Goal: Book appointment/travel/reservation

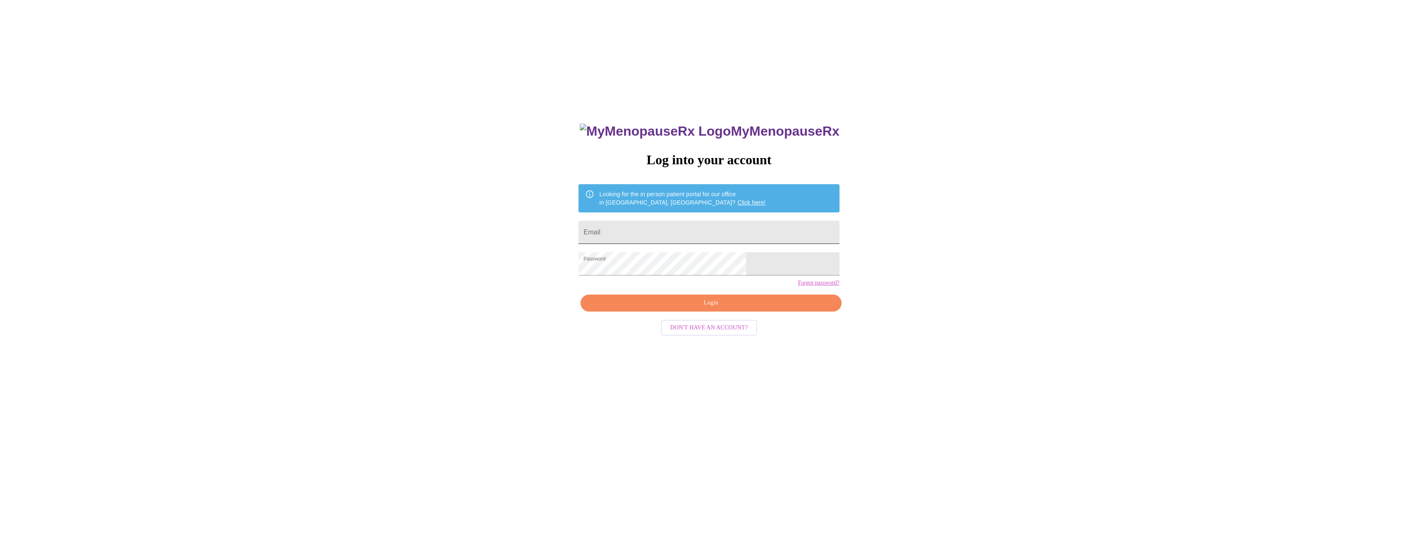
click at [667, 230] on input "Email" at bounding box center [708, 232] width 261 height 23
type input "[EMAIL_ADDRESS][DOMAIN_NAME]"
click at [668, 308] on span "Login" at bounding box center [710, 303] width 241 height 10
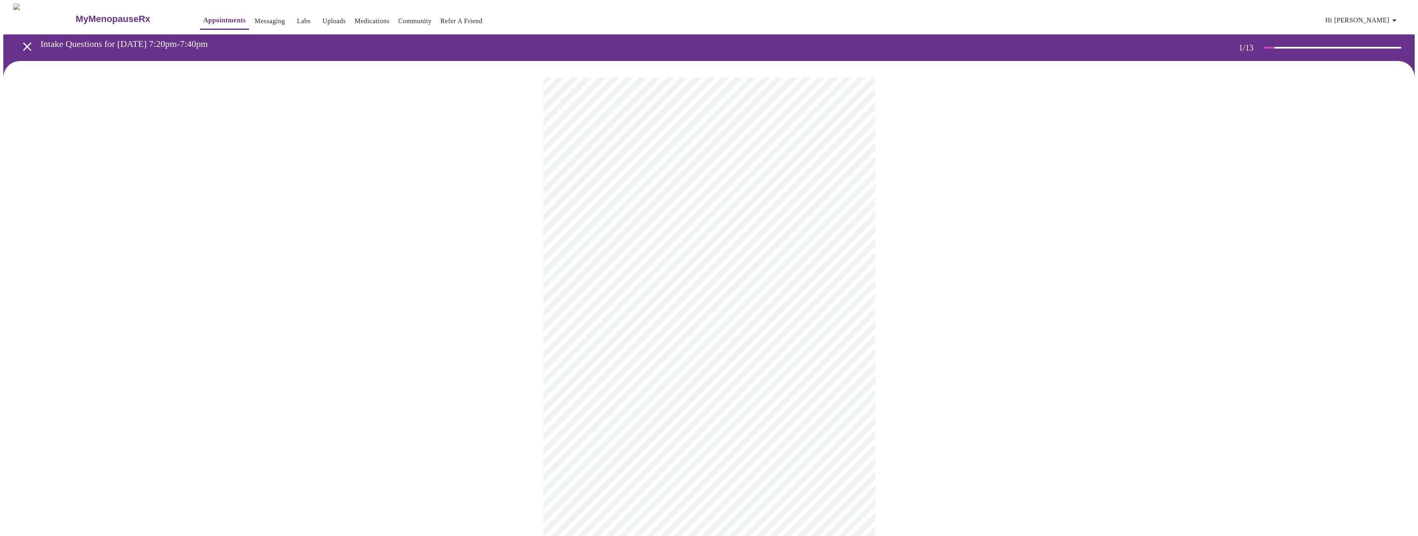
click at [630, 184] on body "MyMenopauseRx Appointments Messaging Labs Uploads Medications Community Refer a…" at bounding box center [708, 382] width 1411 height 758
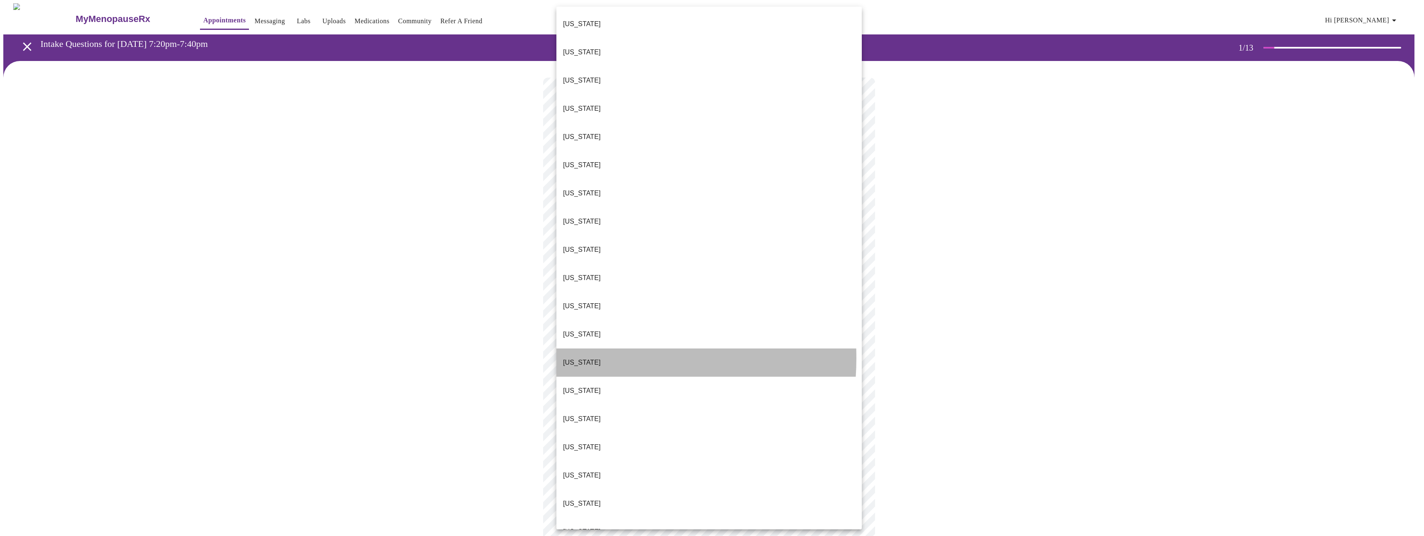
click at [581, 358] on p "[US_STATE]" at bounding box center [582, 363] width 38 height 10
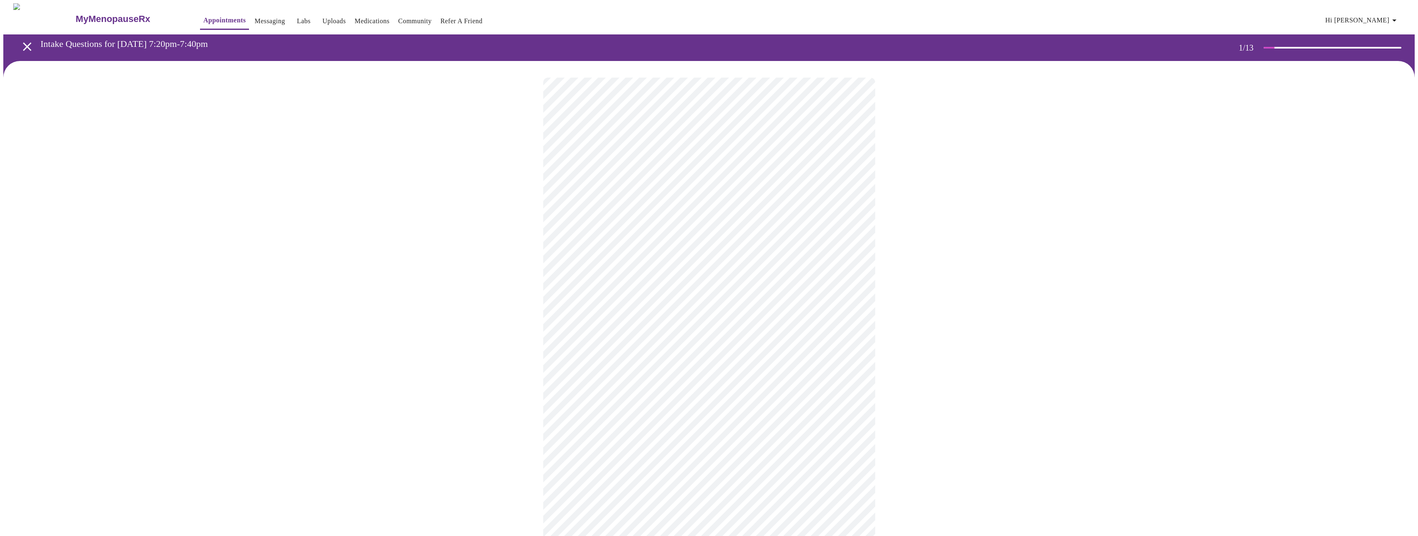
click at [621, 239] on body "MyMenopauseRx Appointments Messaging Labs Uploads Medications Community Refer a…" at bounding box center [708, 379] width 1411 height 753
click at [615, 274] on li "Return" at bounding box center [708, 278] width 305 height 15
click at [705, 166] on body "MyMenopauseRx Appointments Messaging Labs Uploads Medications Community Refer a…" at bounding box center [711, 252] width 1417 height 499
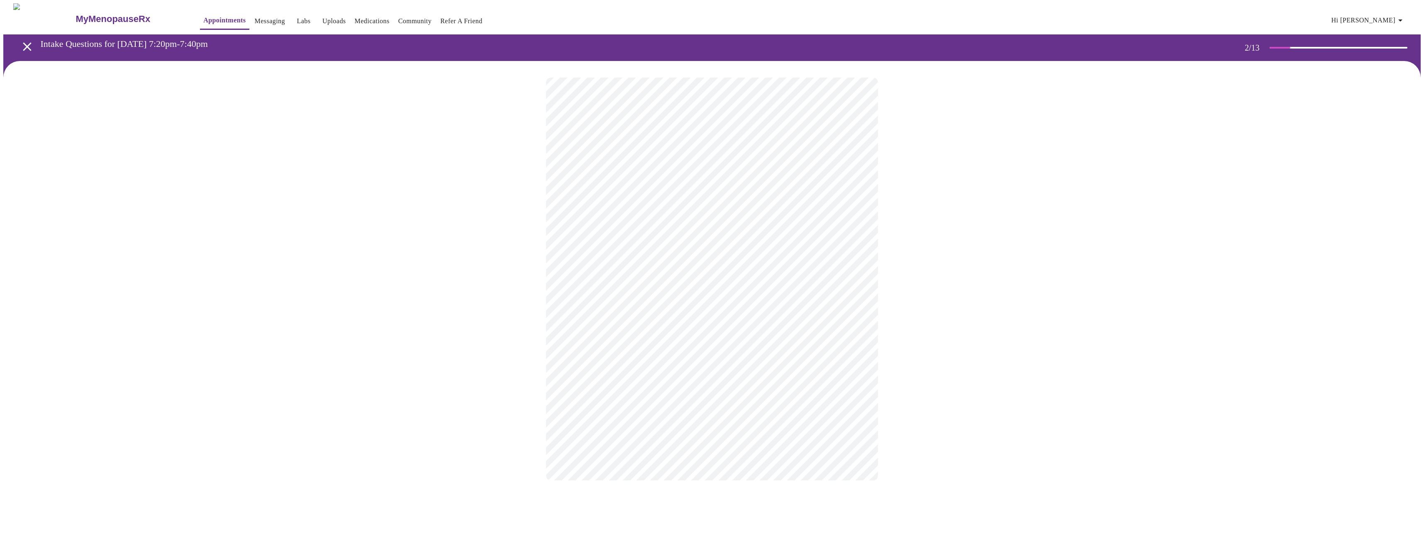
click at [615, 253] on body "MyMenopauseRx Appointments Messaging Labs Uploads Medications Community Refer a…" at bounding box center [711, 250] width 1417 height 494
click at [614, 282] on span "Yes - We'll use shared decision making to find a treatment that is safe!" at bounding box center [658, 283] width 210 height 23
click at [597, 216] on li "Mild (1)" at bounding box center [708, 217] width 305 height 15
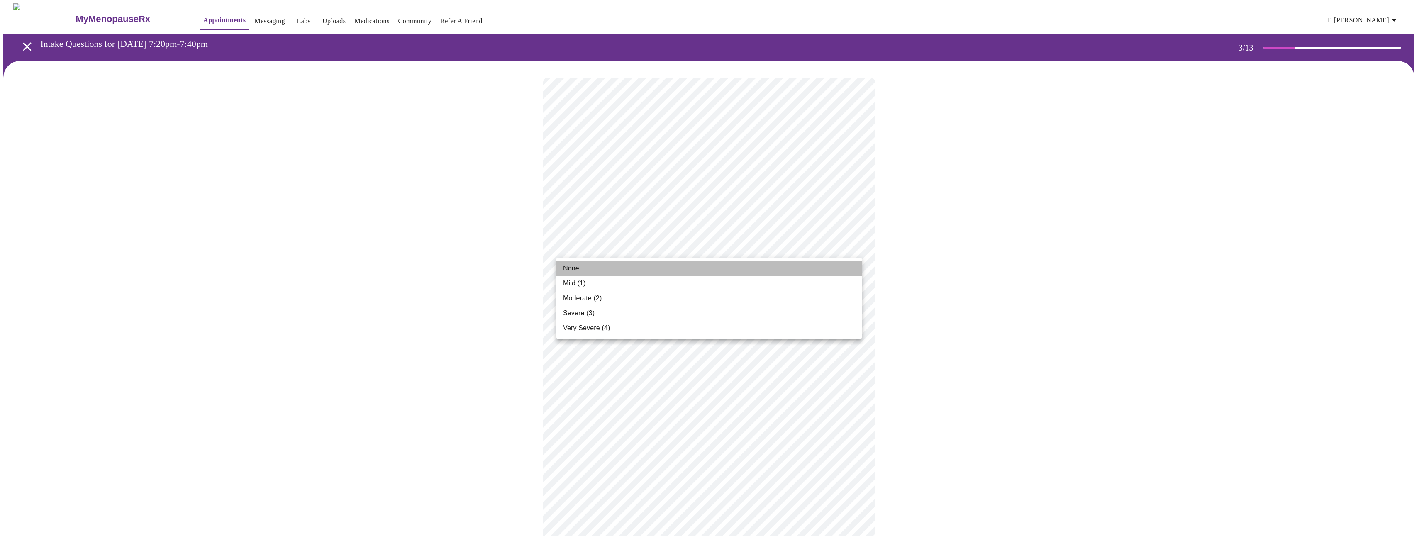
click at [600, 270] on li "None" at bounding box center [708, 268] width 305 height 15
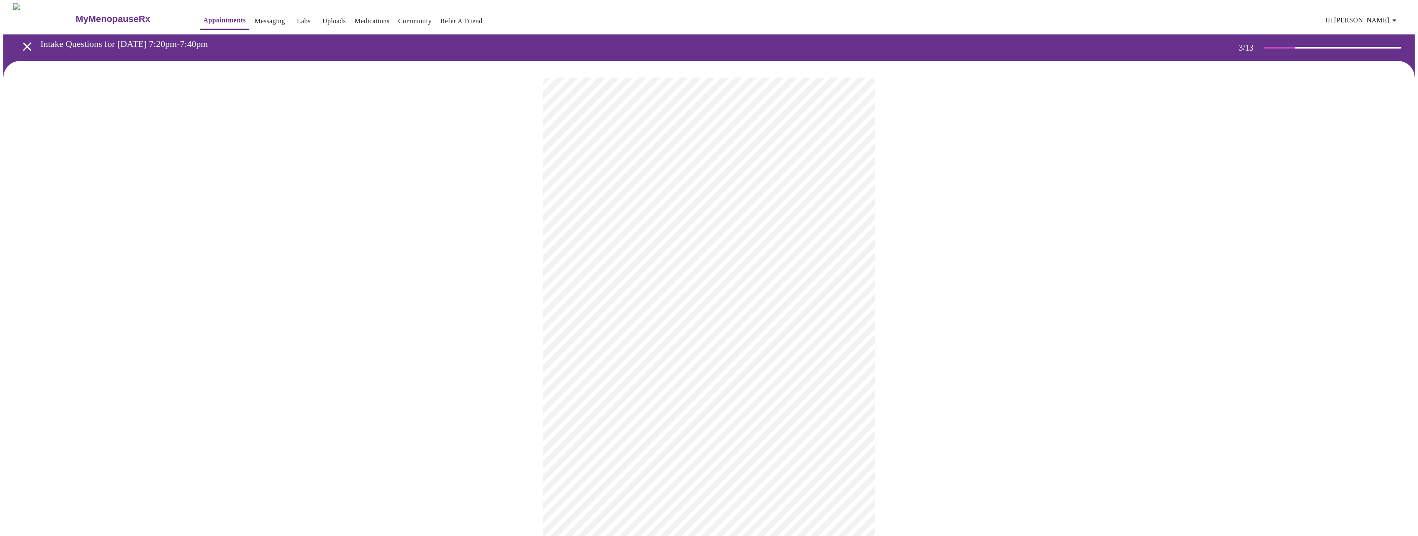
click at [614, 312] on body "MyMenopauseRx Appointments Messaging Labs Uploads Medications Community Refer a…" at bounding box center [708, 543] width 1411 height 1080
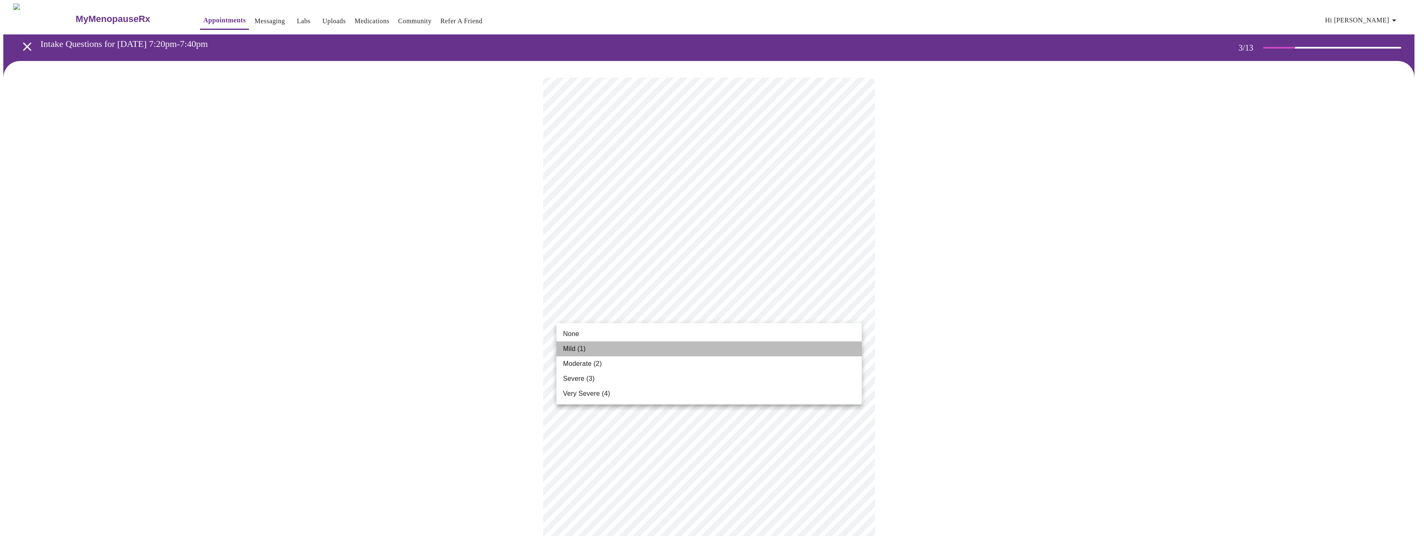
click at [594, 352] on li "Mild (1)" at bounding box center [708, 348] width 305 height 15
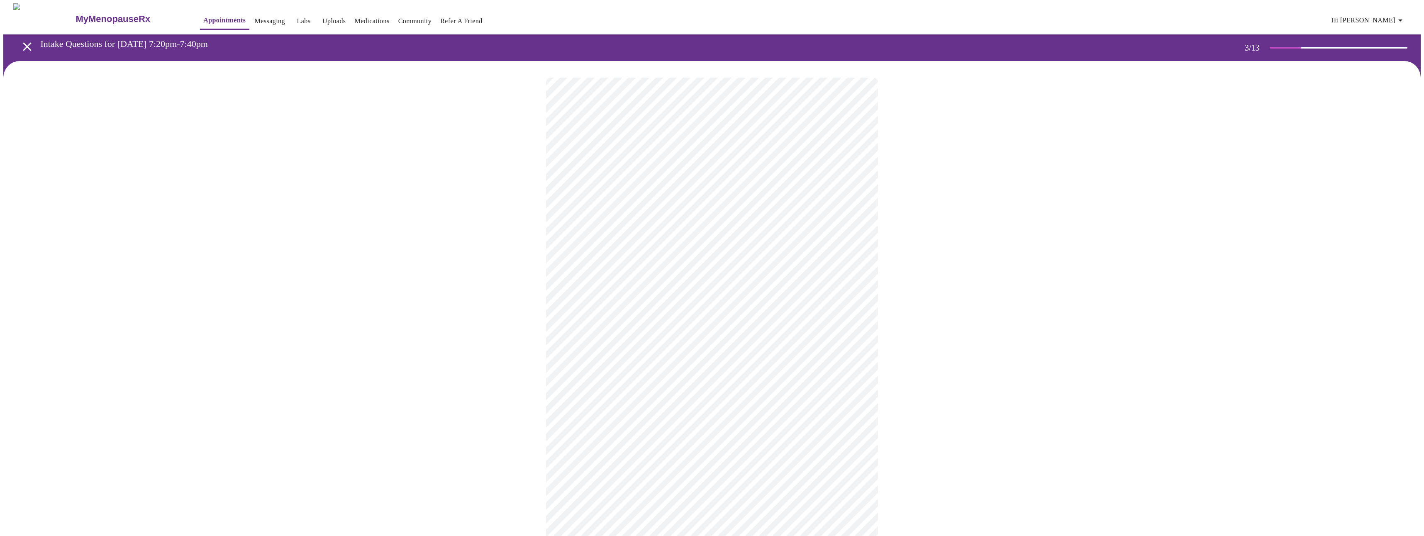
click at [608, 378] on body "MyMenopauseRx Appointments Messaging Labs Uploads Medications Community Refer a…" at bounding box center [711, 537] width 1417 height 1069
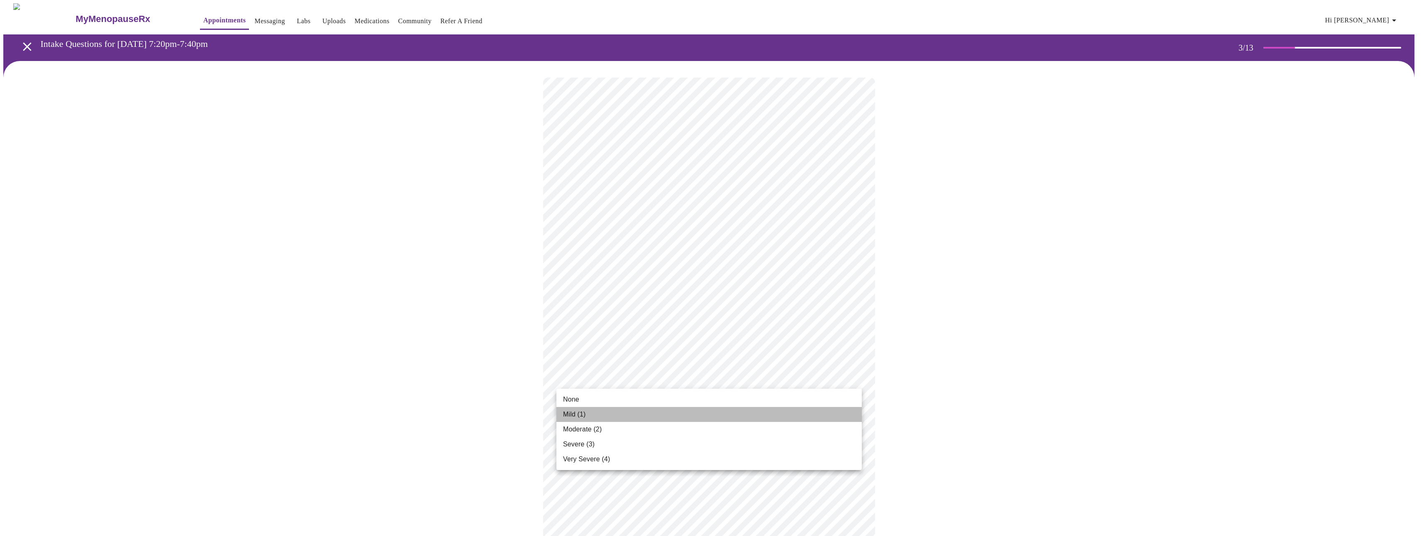
click at [601, 407] on li "Mild (1)" at bounding box center [708, 414] width 305 height 15
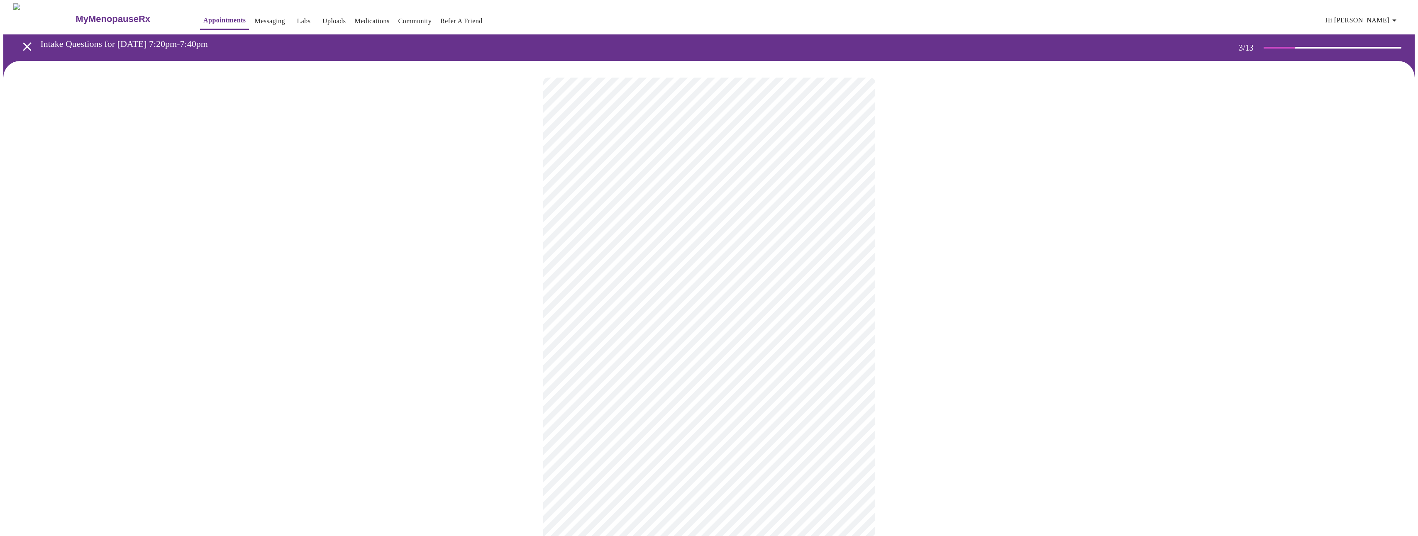
click at [629, 383] on body "MyMenopauseRx Appointments Messaging Labs Uploads Medications Community Refer a…" at bounding box center [708, 531] width 1411 height 1057
click at [600, 394] on li "None" at bounding box center [708, 399] width 305 height 15
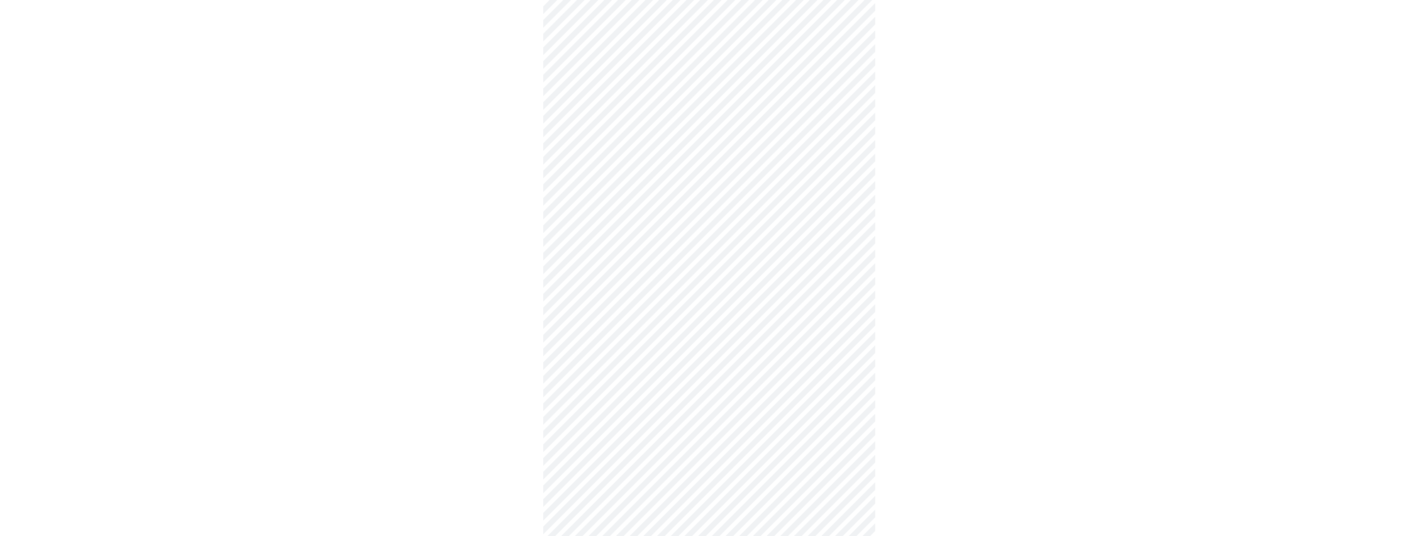
click at [612, 157] on body "MyMenopauseRx Appointments Messaging Labs Uploads Medications Community Refer a…" at bounding box center [708, 255] width 1411 height 1057
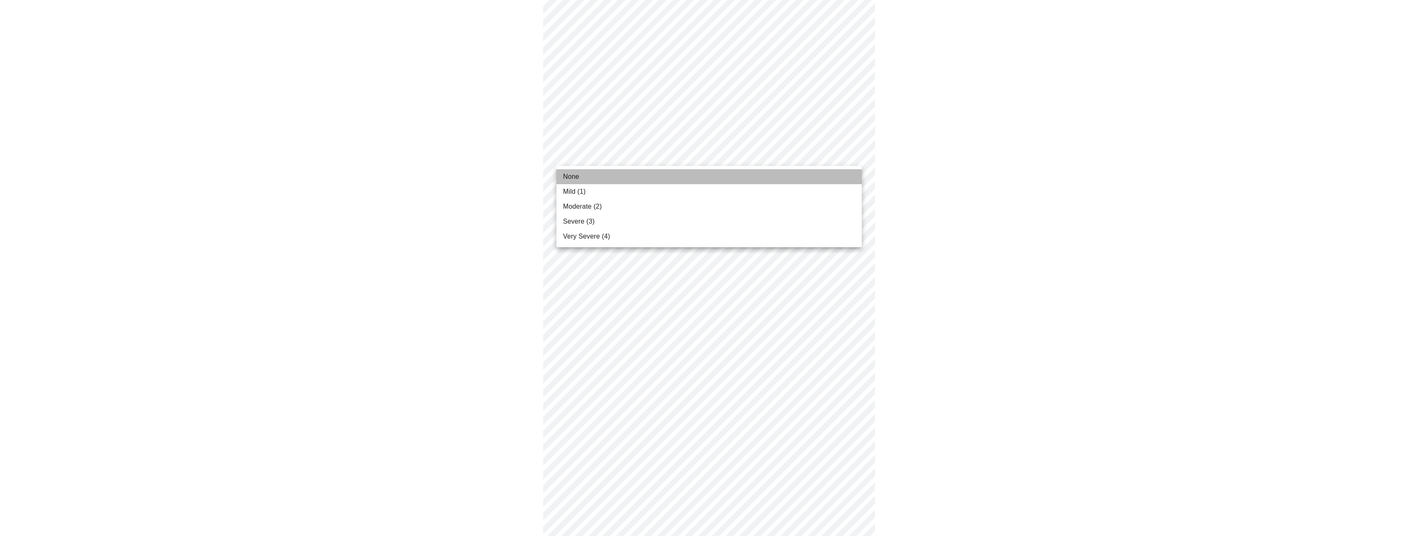
click at [592, 176] on li "None" at bounding box center [708, 176] width 305 height 15
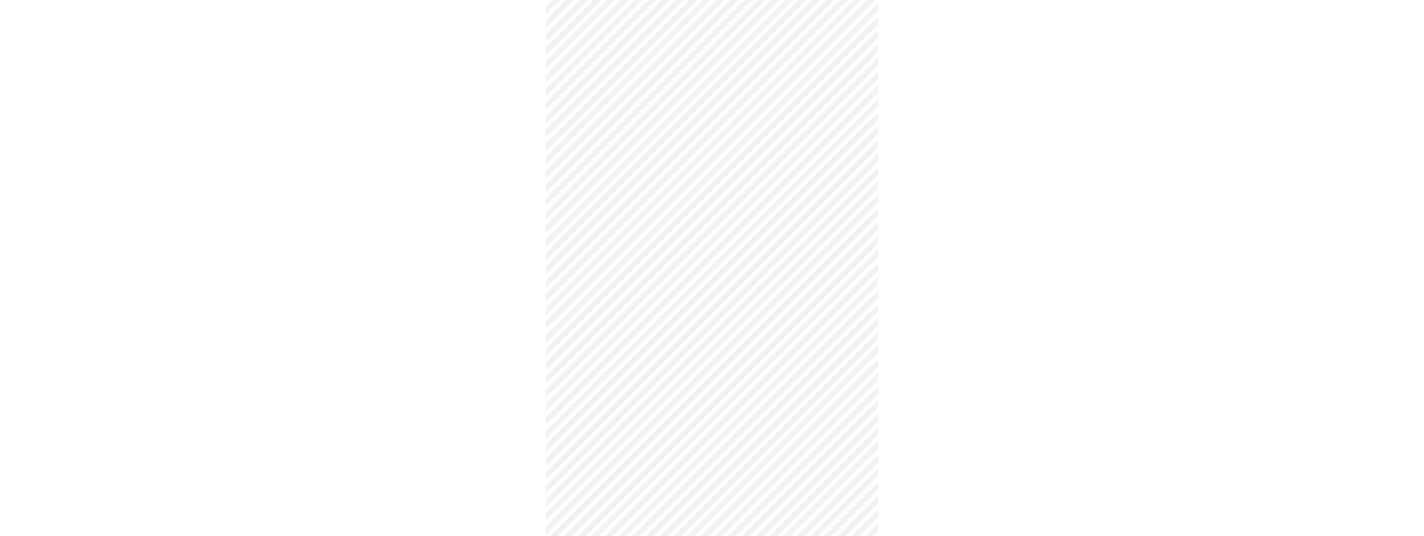
click at [602, 205] on body "MyMenopauseRx Appointments Messaging Labs Uploads Medications Community Refer a…" at bounding box center [711, 249] width 1417 height 1045
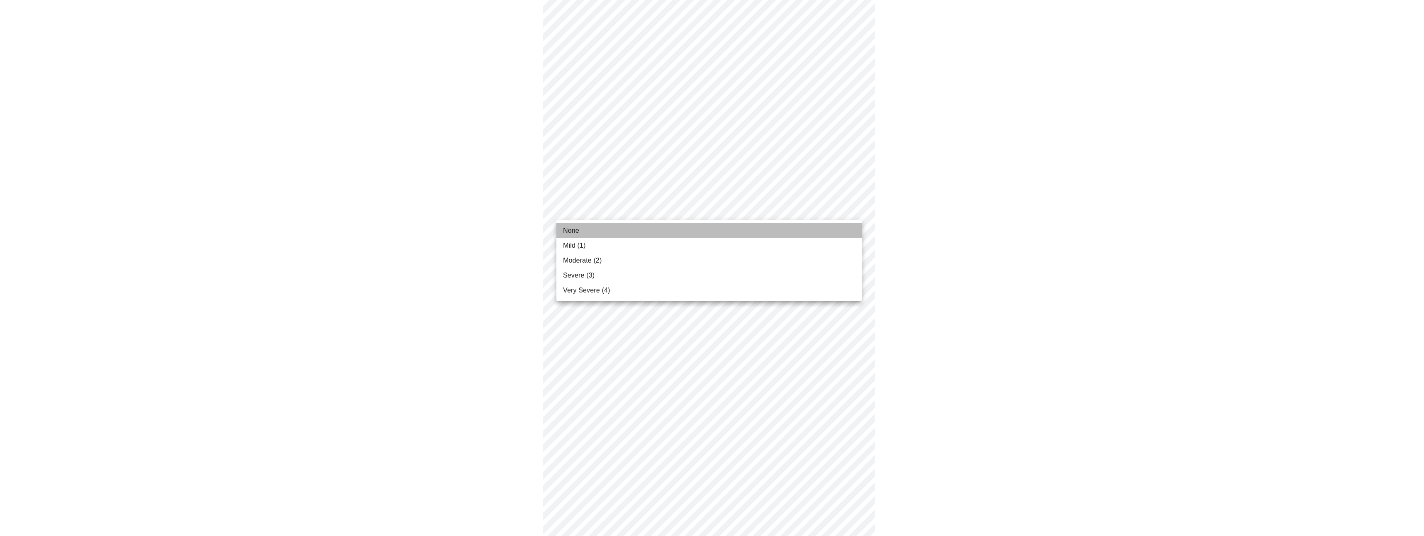
click at [587, 229] on li "None" at bounding box center [708, 230] width 305 height 15
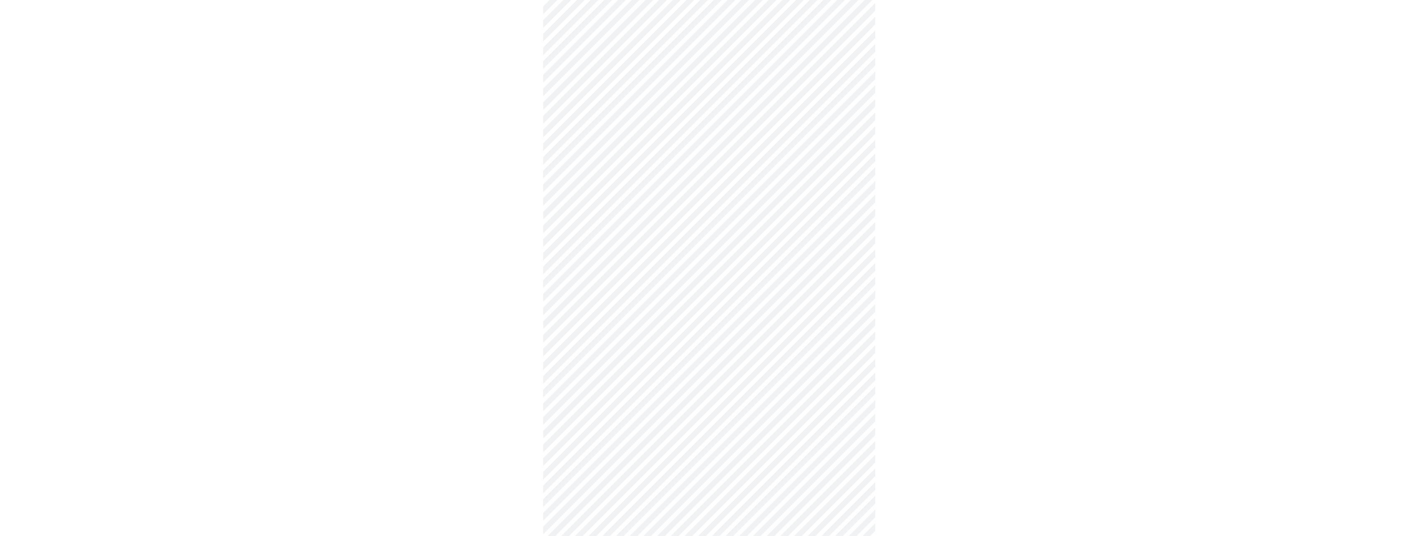
click at [602, 279] on body "MyMenopauseRx Appointments Messaging Labs Uploads Medications Community Refer a…" at bounding box center [708, 244] width 1411 height 1034
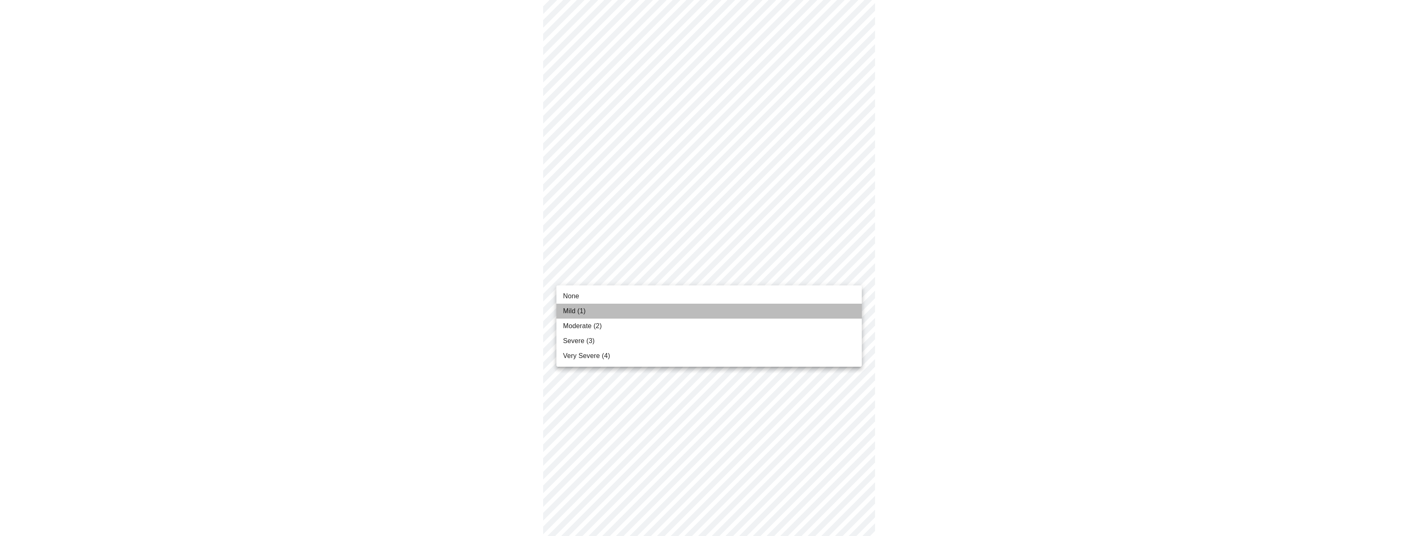
click at [599, 312] on li "Mild (1)" at bounding box center [708, 311] width 305 height 15
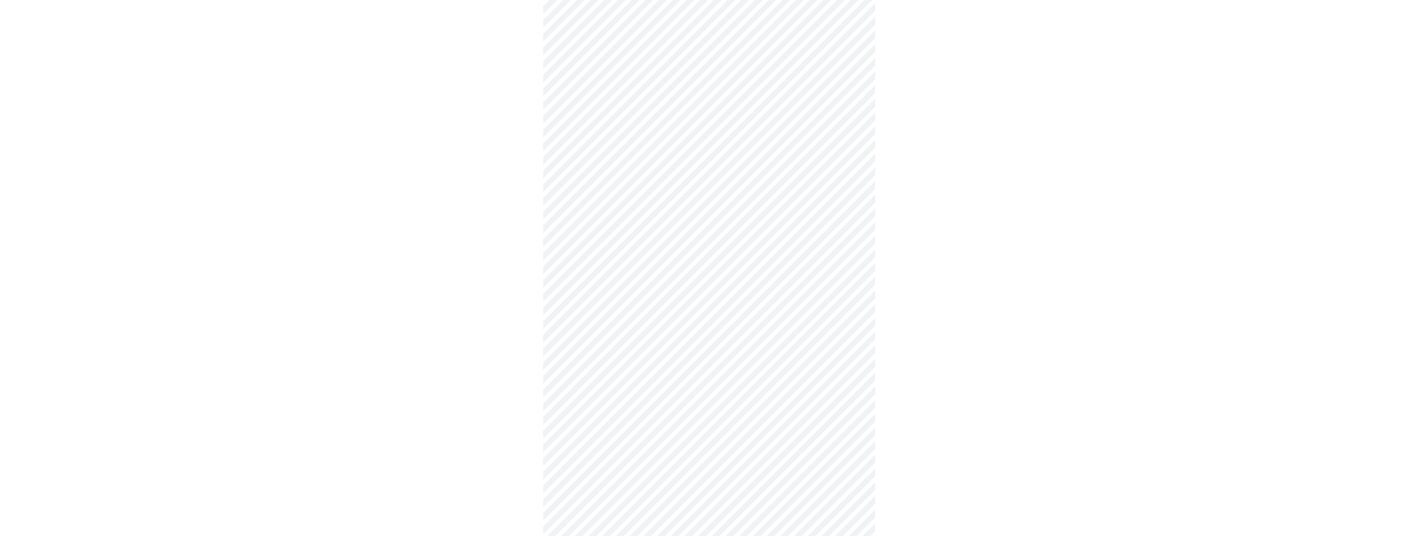
click at [610, 347] on body "MyMenopauseRx Appointments Messaging Labs Uploads Medications Community Refer a…" at bounding box center [708, 238] width 1411 height 1022
click at [599, 378] on li "Mild (1)" at bounding box center [708, 376] width 305 height 15
click at [620, 411] on body "MyMenopauseRx Appointments Messaging Labs Uploads Medications Community Refer a…" at bounding box center [711, 232] width 1417 height 1011
click at [606, 428] on li "None" at bounding box center [708, 427] width 305 height 15
click at [609, 476] on body "MyMenopauseRx Appointments Messaging Labs Uploads Medications Community Refer a…" at bounding box center [708, 226] width 1411 height 999
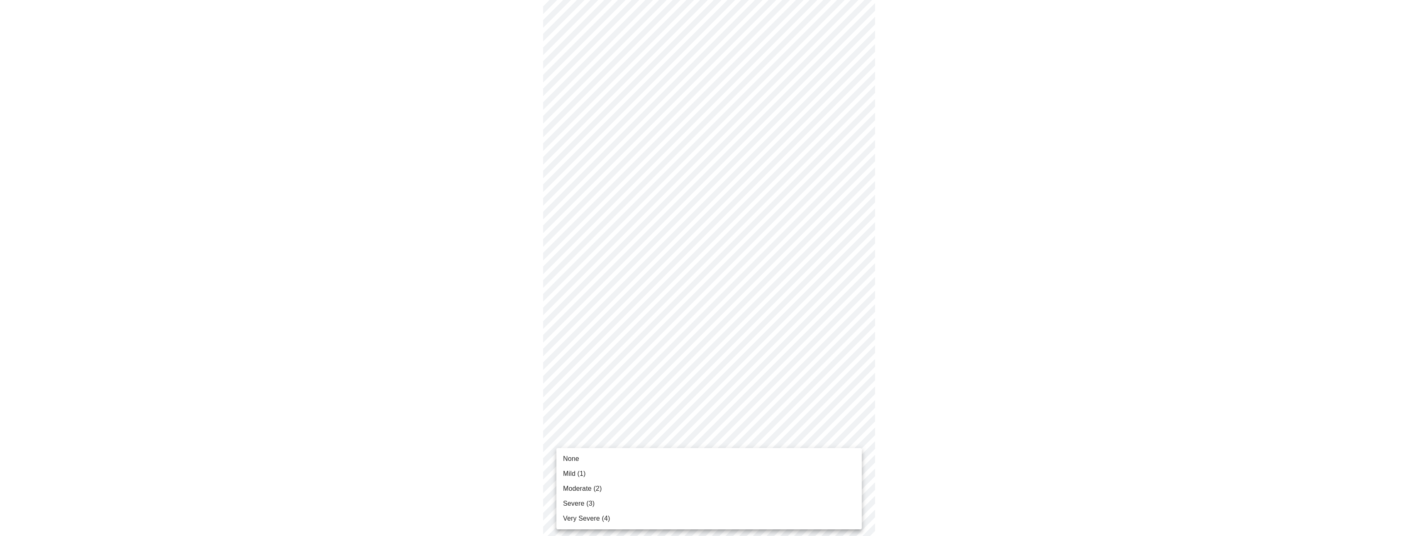
click at [592, 463] on li "None" at bounding box center [708, 458] width 305 height 15
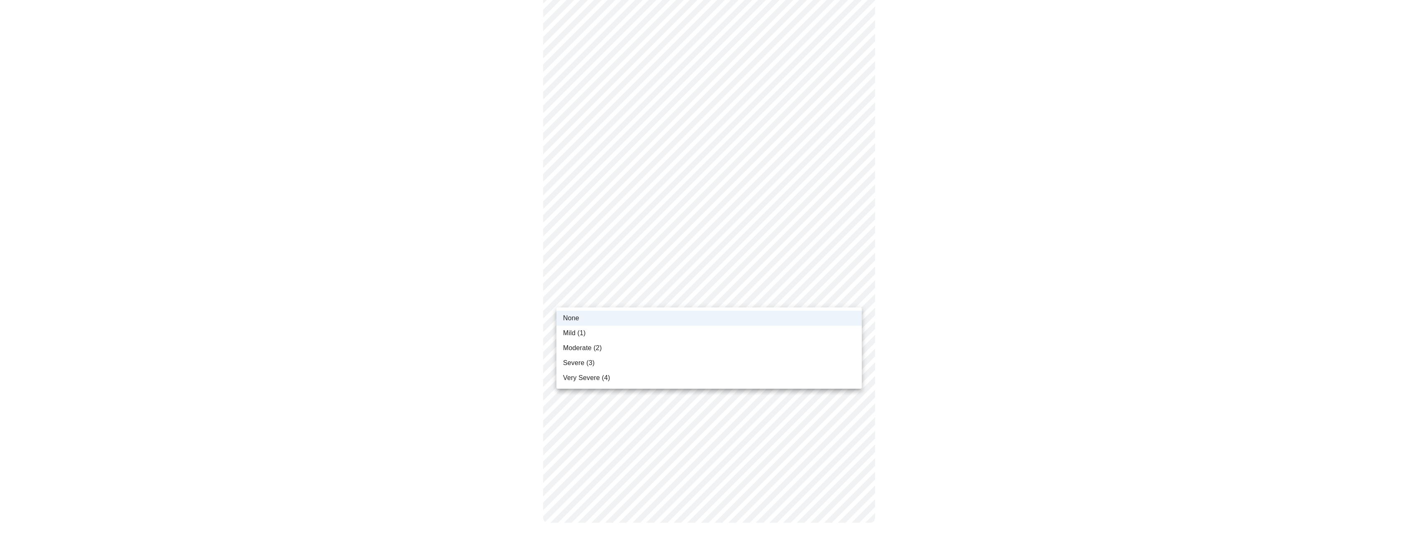
click at [599, 298] on body "MyMenopauseRx Appointments Messaging Labs Uploads Medications Community Refer a…" at bounding box center [711, 45] width 1417 height 987
click at [584, 331] on span "Mild (1)" at bounding box center [574, 333] width 23 height 10
click at [601, 362] on body "MyMenopauseRx Appointments Messaging Labs Uploads Medications Community Refer a…" at bounding box center [708, 45] width 1411 height 987
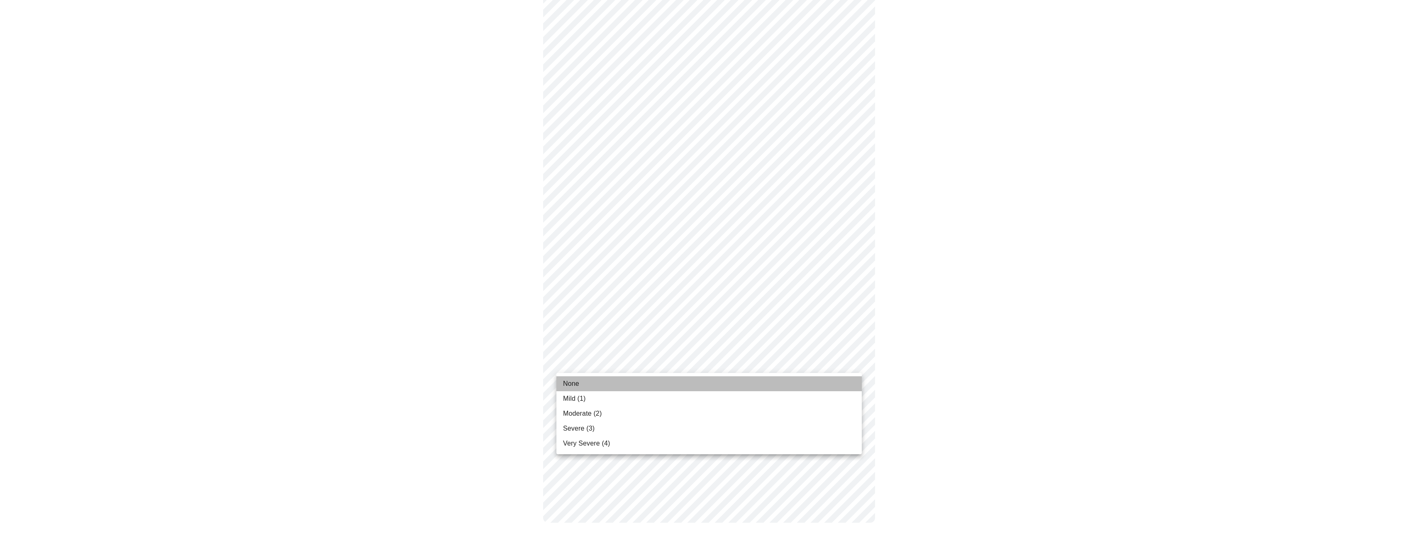
click at [584, 387] on li "None" at bounding box center [708, 383] width 305 height 15
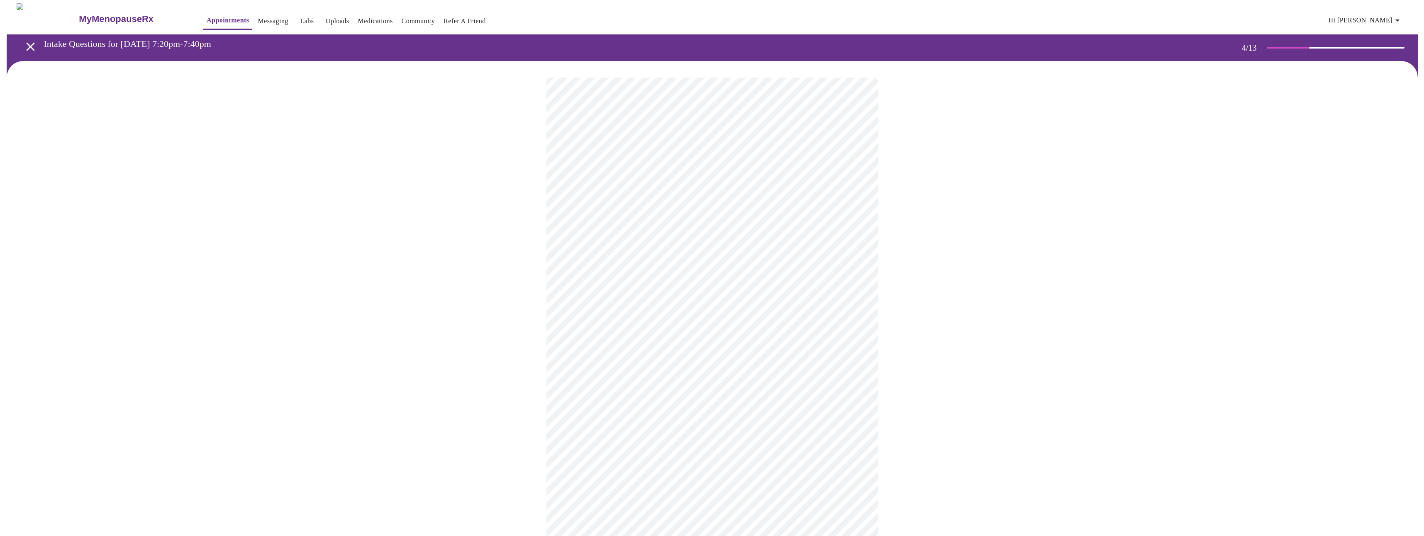
scroll to position [283, 0]
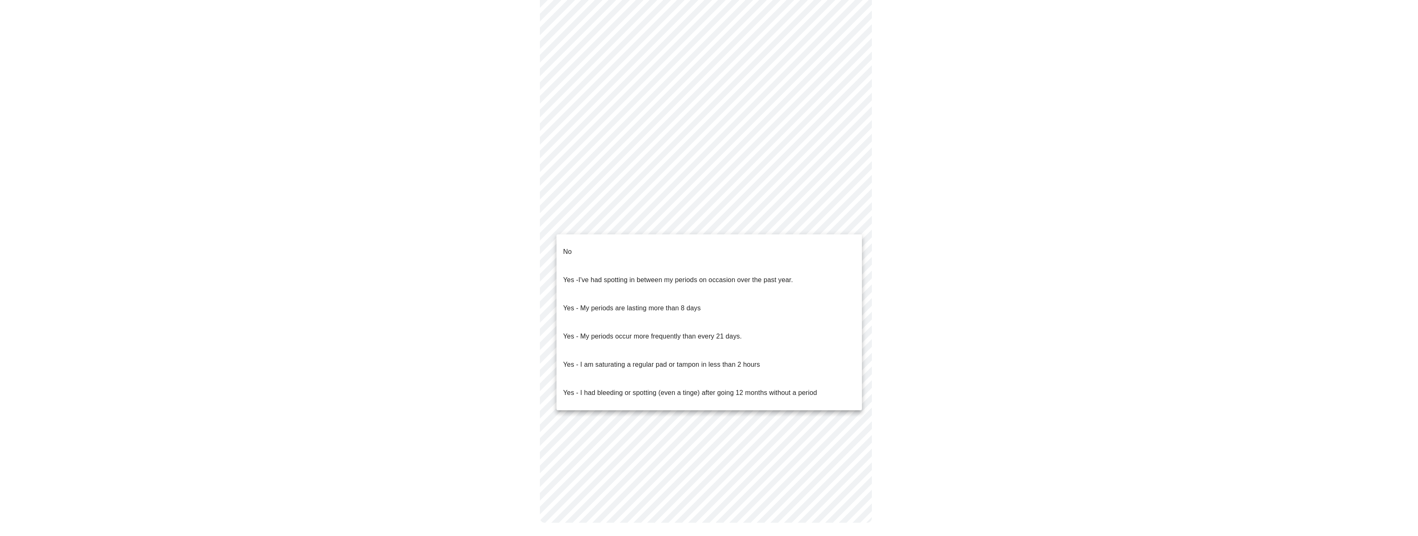
click at [636, 219] on body "MyMenopauseRx Appointments Messaging Labs Uploads Medications Community Refer a…" at bounding box center [708, 129] width 1411 height 819
click at [622, 247] on li "No" at bounding box center [708, 252] width 305 height 28
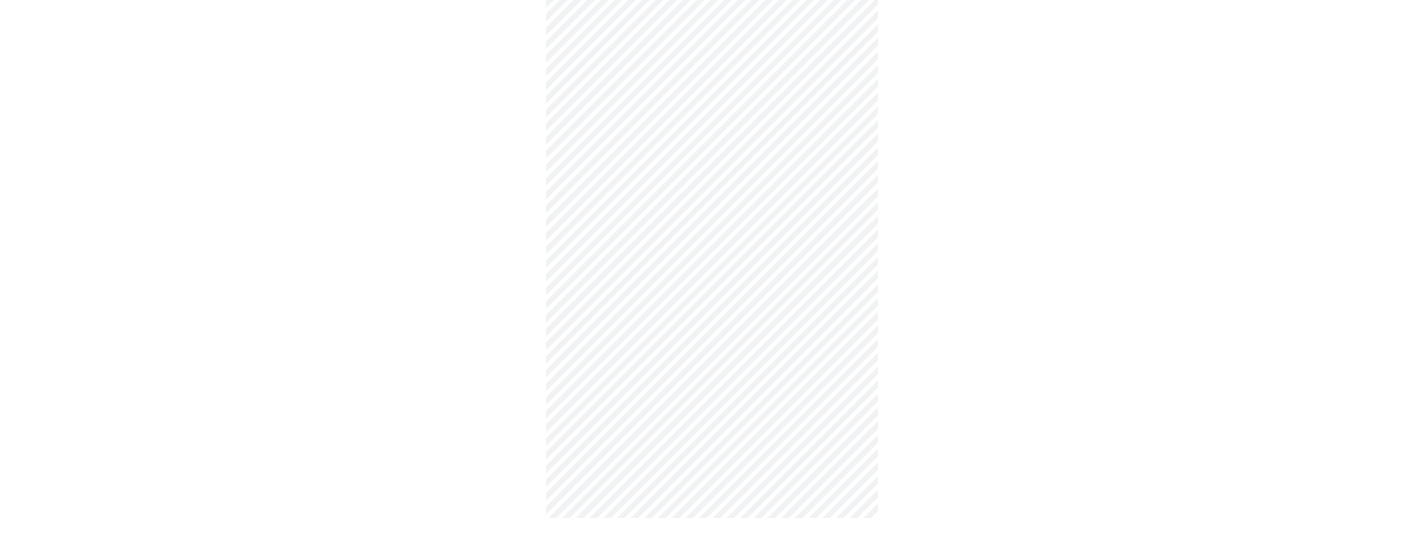
scroll to position [278, 0]
click at [602, 293] on body "MyMenopauseRx Appointments Messaging Labs Uploads Medications Community Refer a…" at bounding box center [708, 132] width 1411 height 814
click at [590, 301] on span "No - I am not using birth control." at bounding box center [611, 302] width 97 height 23
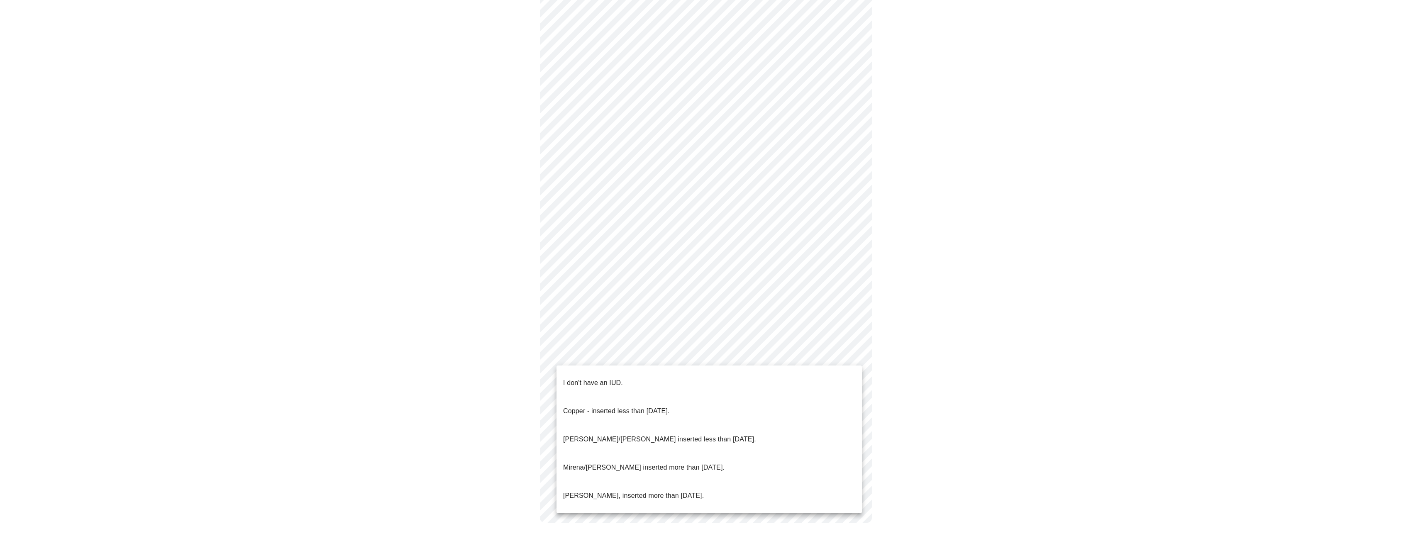
click at [609, 363] on body "MyMenopauseRx Appointments Messaging Labs Uploads Medications Community Refer a…" at bounding box center [708, 134] width 1411 height 809
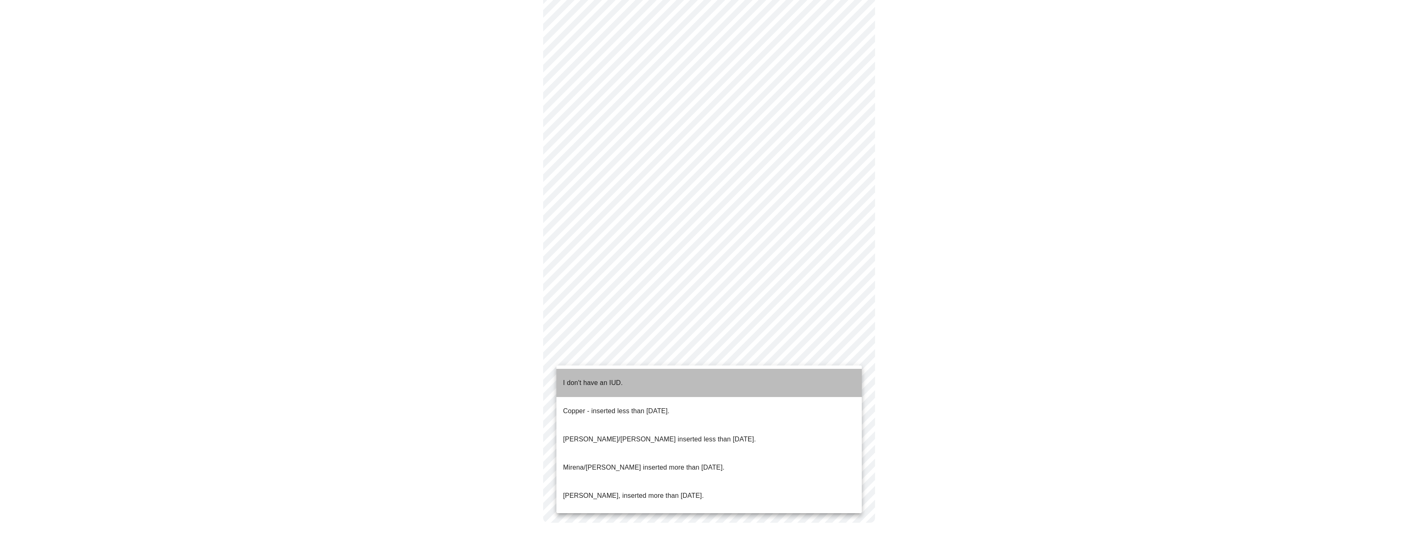
click at [581, 378] on p "I don't have an IUD." at bounding box center [593, 383] width 60 height 10
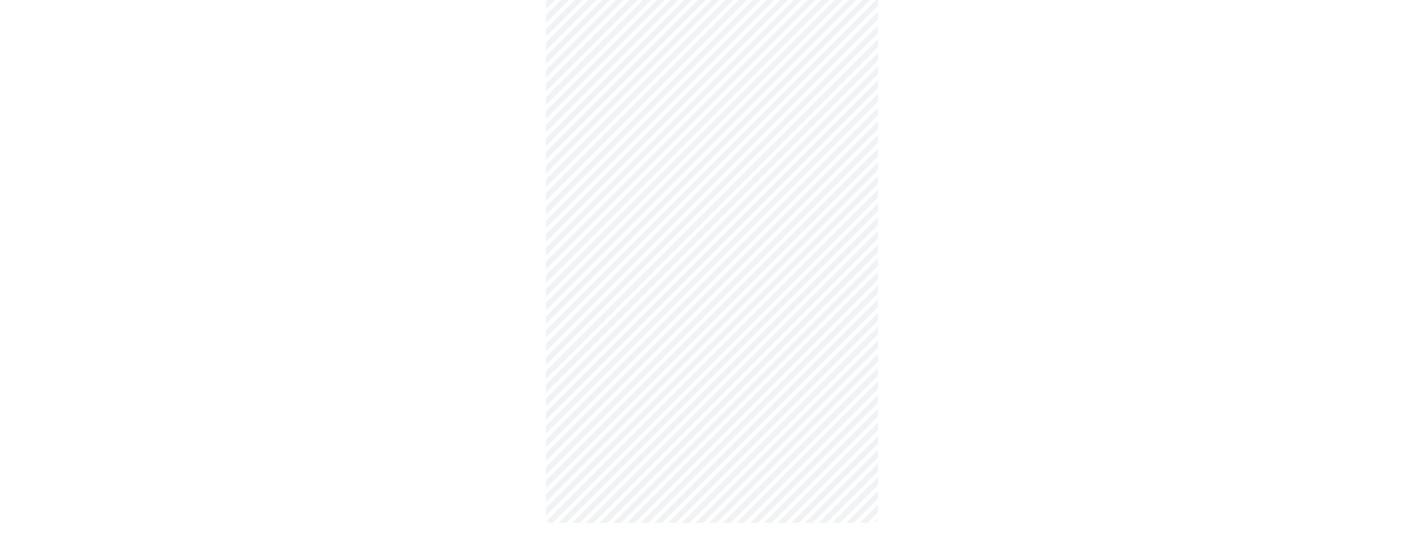
click at [592, 422] on body "MyMenopauseRx Appointments Messaging Labs Uploads Medications Community Refer a…" at bounding box center [711, 137] width 1417 height 804
click at [587, 439] on li "Yes" at bounding box center [708, 448] width 305 height 28
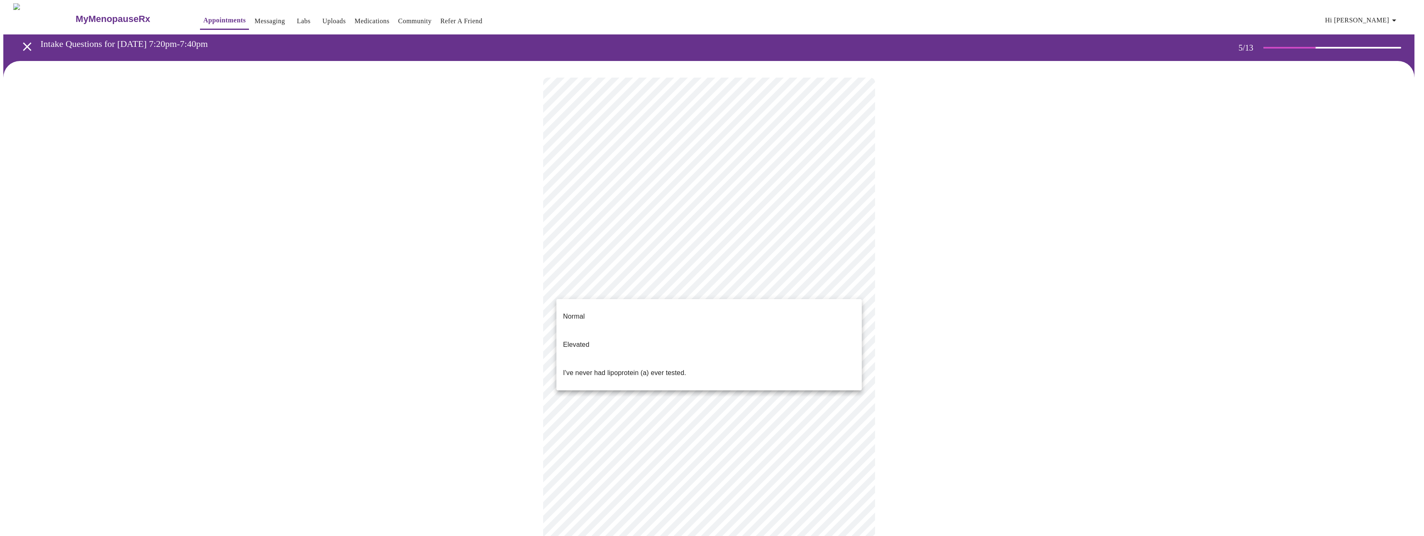
click at [639, 290] on body "MyMenopauseRx Appointments Messaging Labs Uploads Medications Community Refer a…" at bounding box center [711, 309] width 1417 height 613
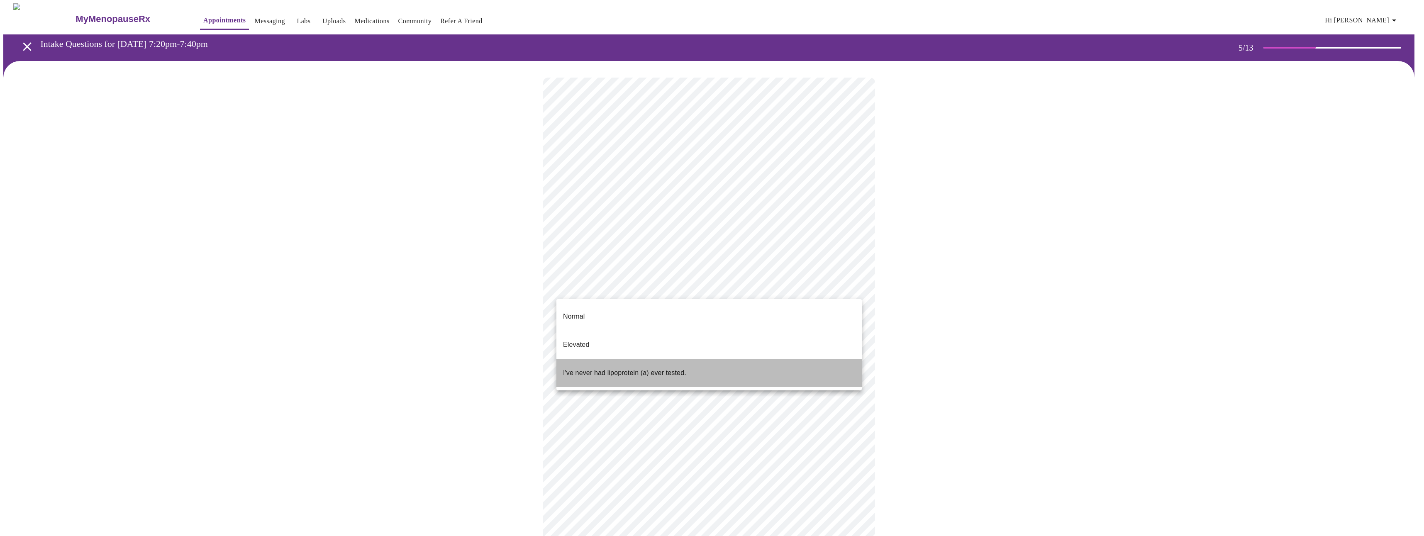
click at [606, 361] on span "I've never had lipoprotein (a) ever tested." at bounding box center [624, 372] width 123 height 23
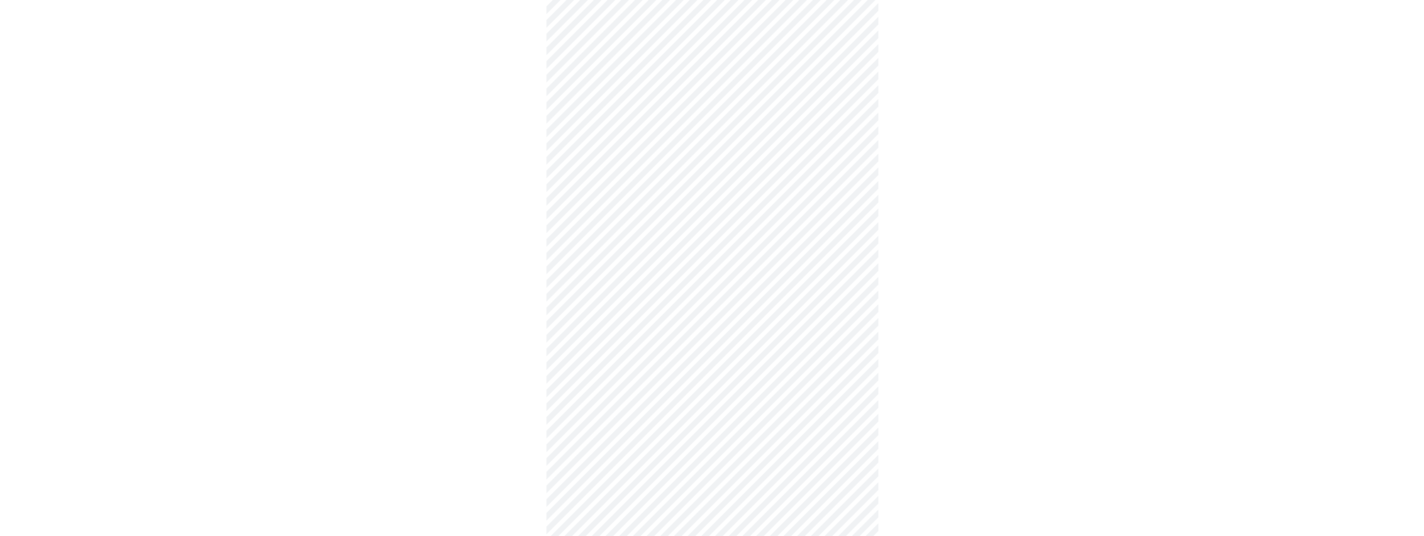
scroll to position [2107, 0]
click at [611, 241] on li "No" at bounding box center [708, 255] width 305 height 28
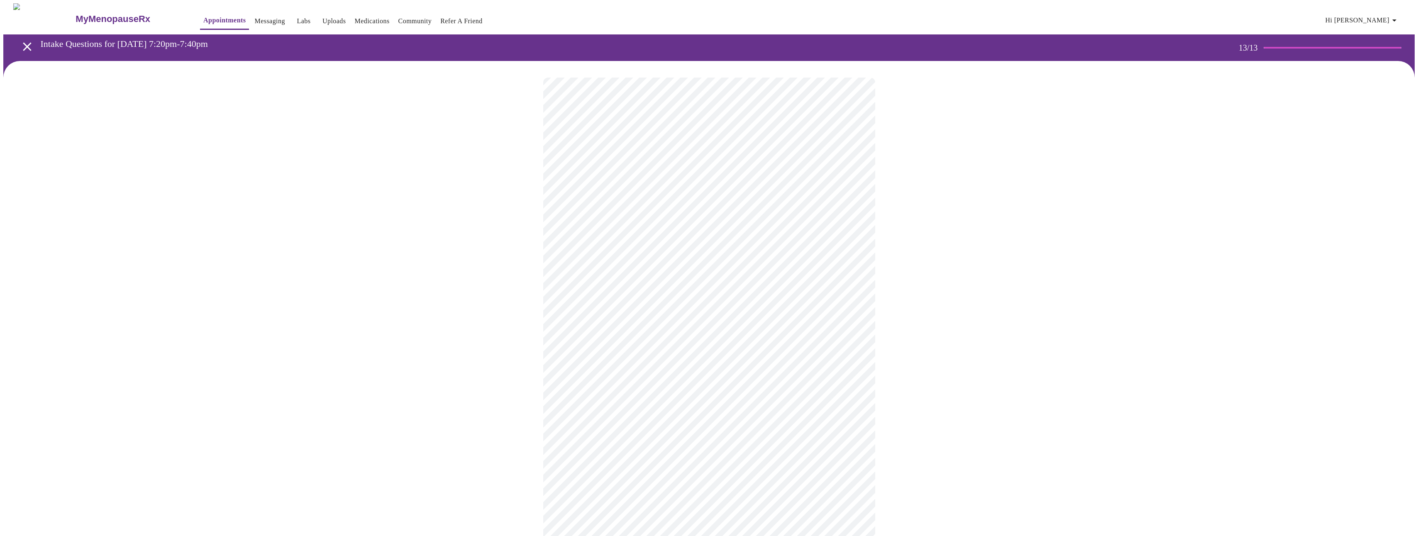
scroll to position [270, 0]
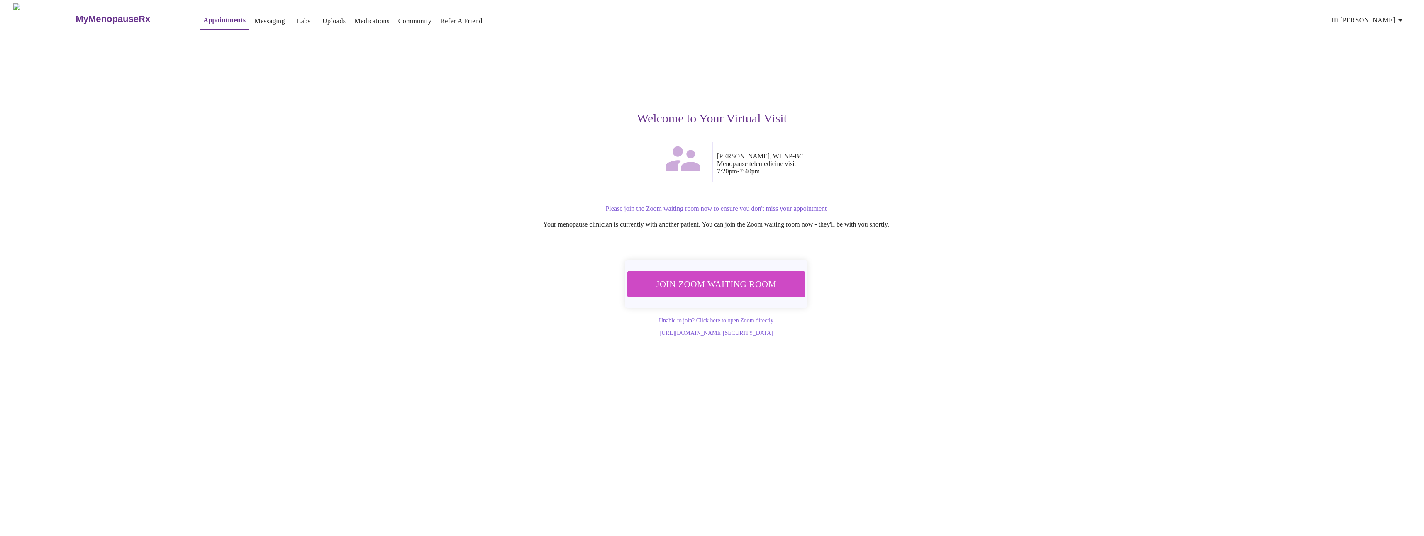
click at [715, 276] on span "Join Zoom Waiting Room" at bounding box center [715, 284] width 163 height 16
click at [732, 285] on span "Join Zoom Waiting Room" at bounding box center [715, 284] width 163 height 16
